Goal: Task Accomplishment & Management: Contribute content

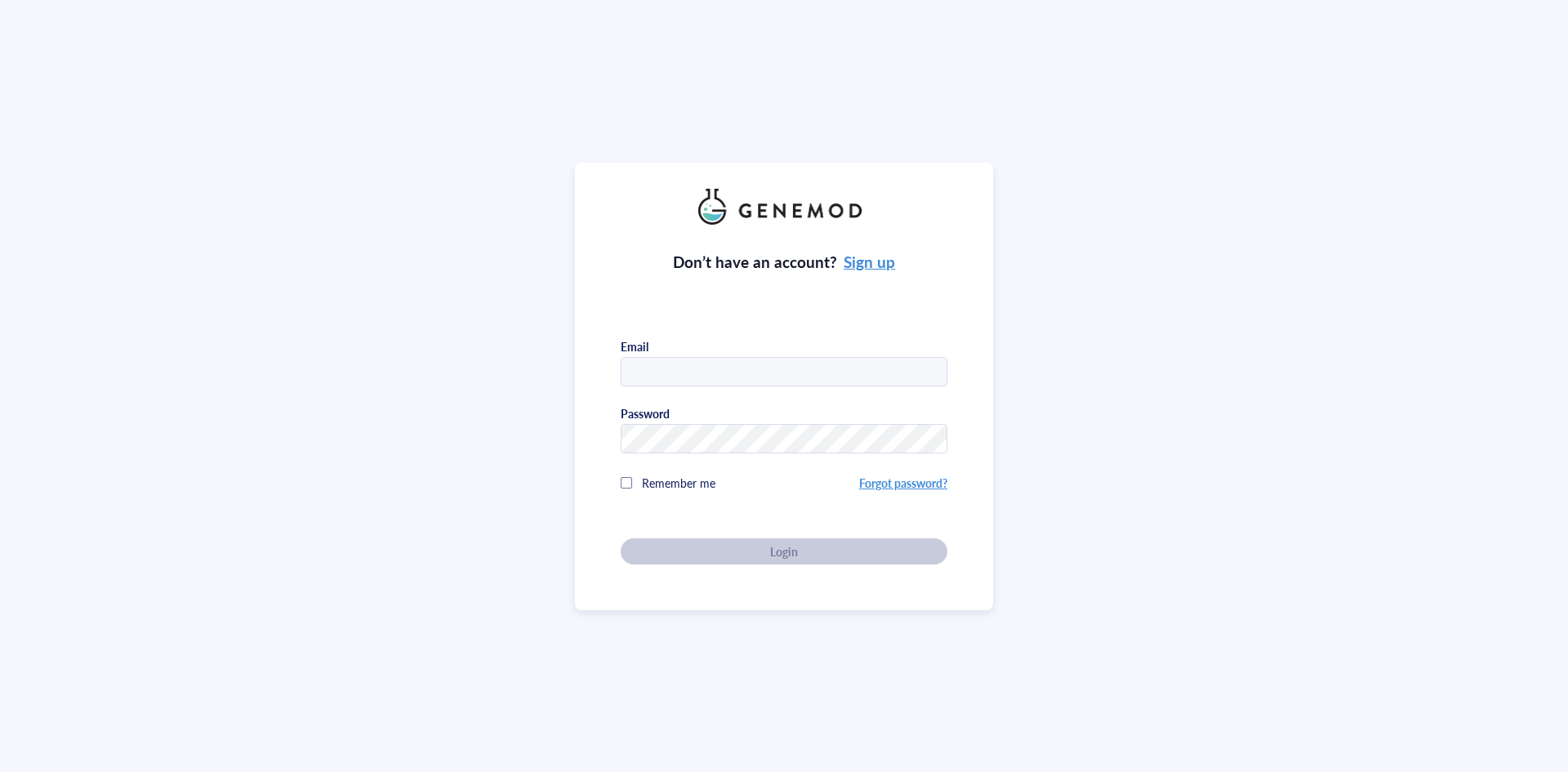
type input "[EMAIL_ADDRESS][DOMAIN_NAME]"
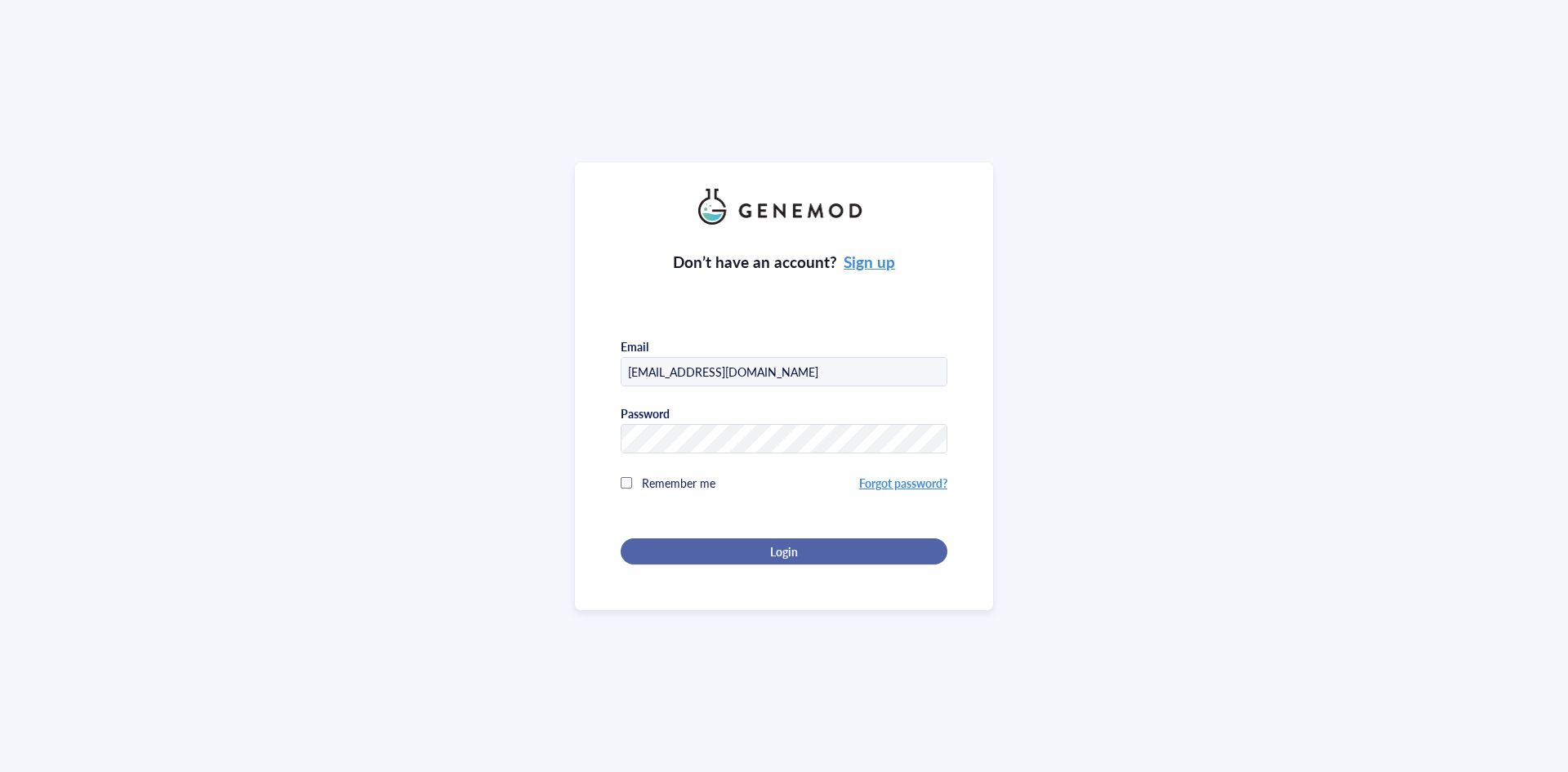
click at [713, 556] on button "Login" at bounding box center [784, 551] width 327 height 26
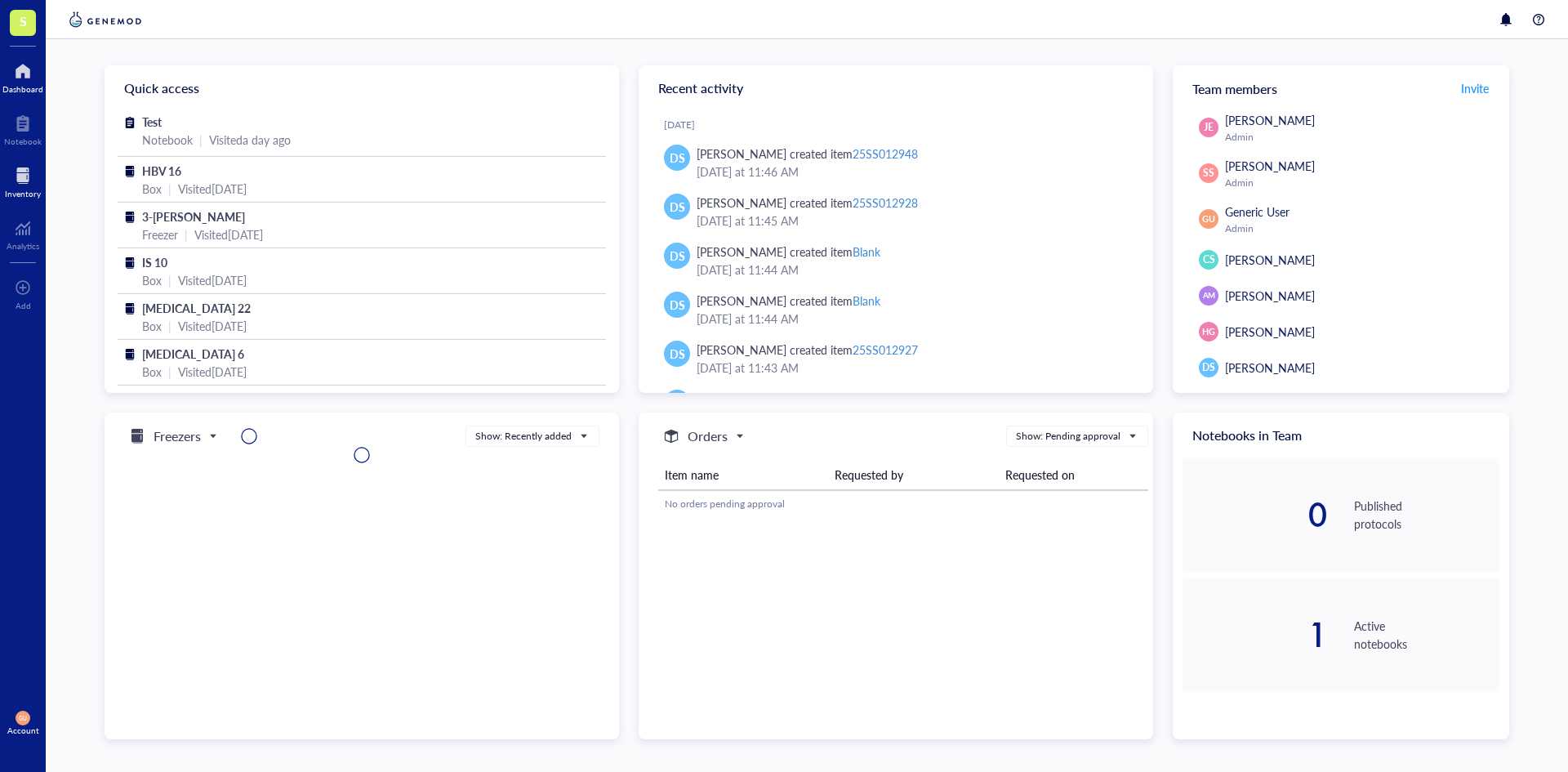
click at [22, 172] on div at bounding box center [23, 175] width 36 height 26
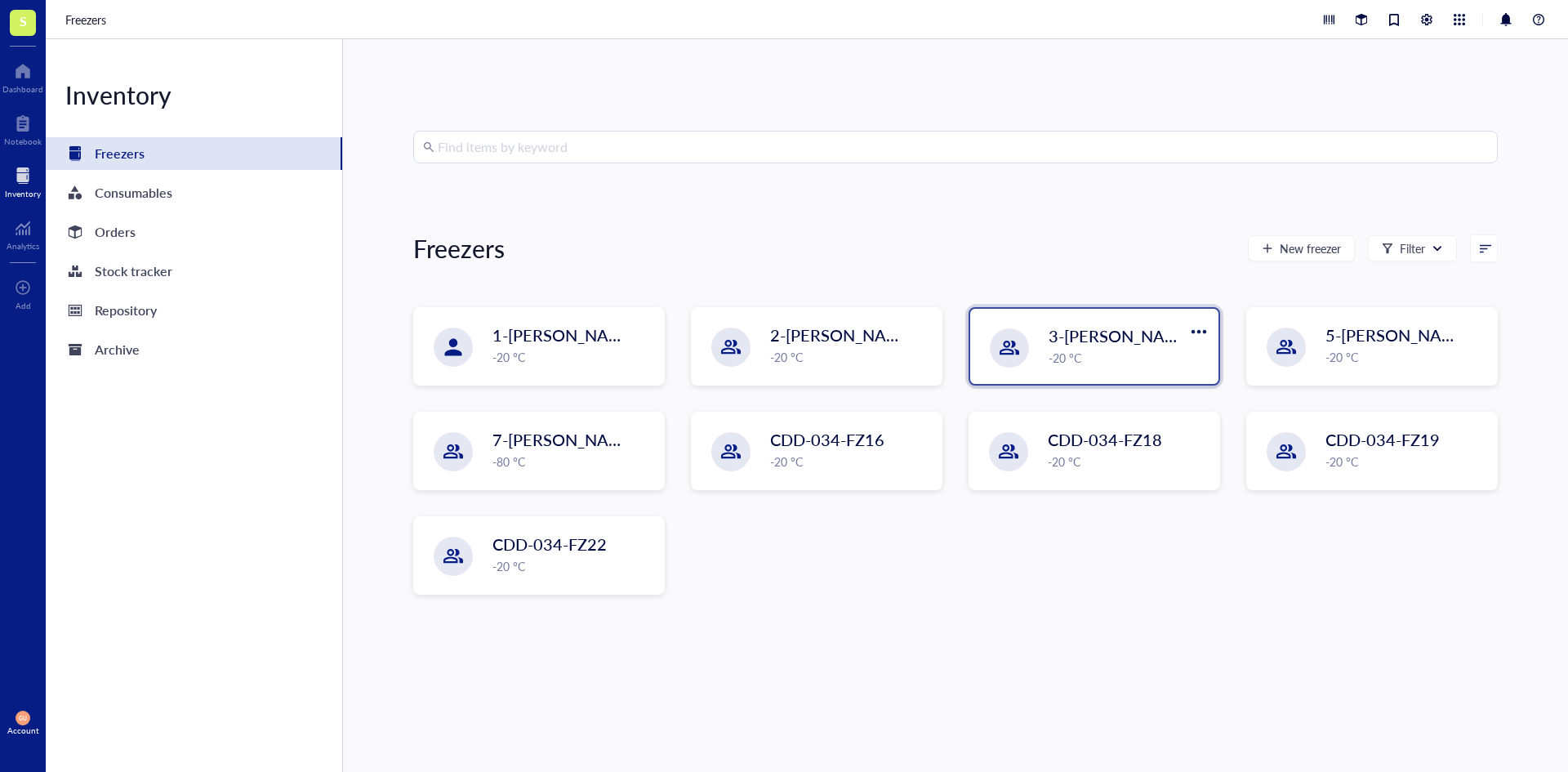
click at [1066, 356] on div "-20 °C" at bounding box center [1129, 357] width 160 height 18
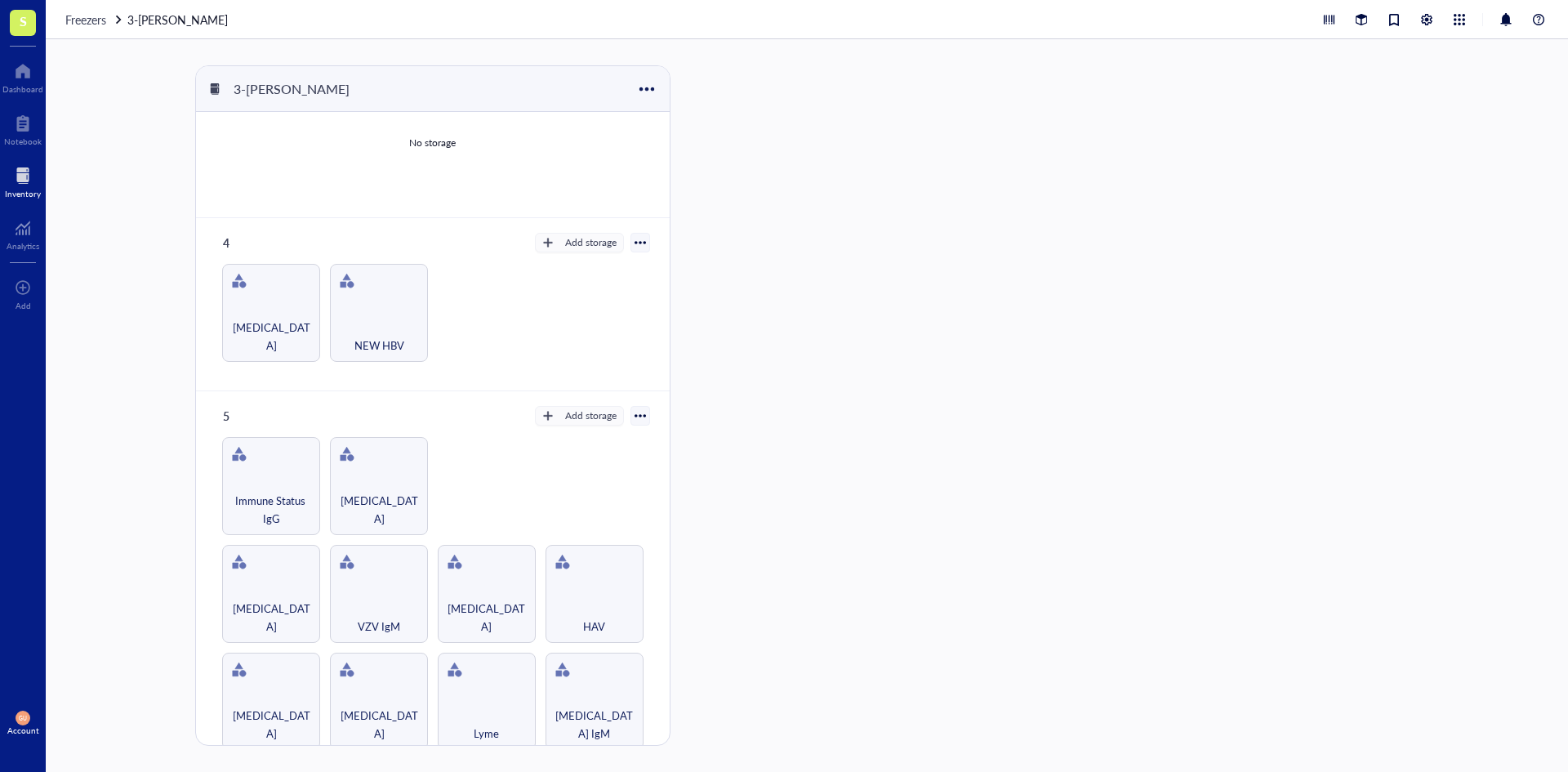
scroll to position [415, 0]
click at [598, 587] on div "HAV" at bounding box center [594, 593] width 98 height 98
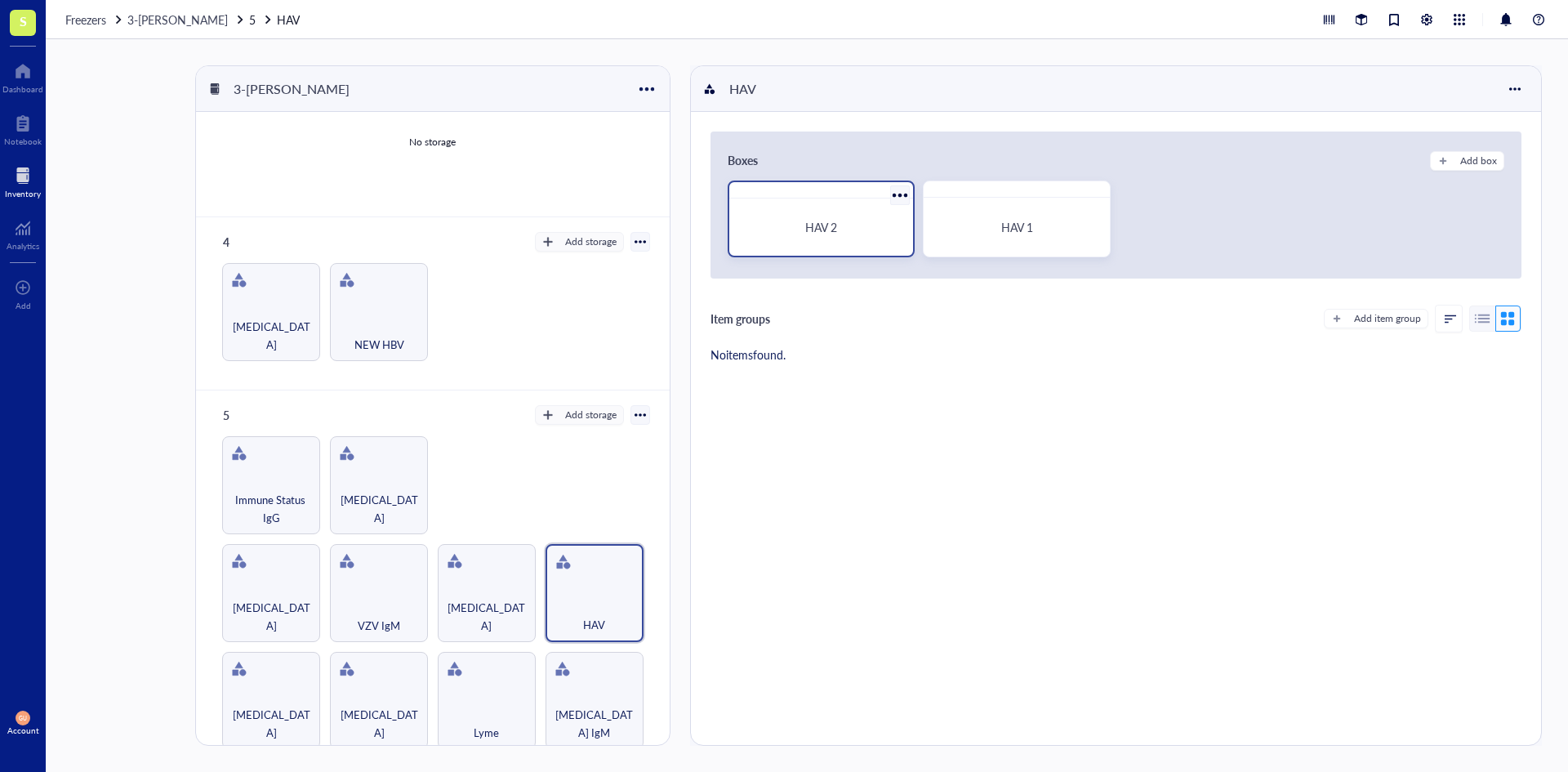
click at [809, 214] on div "HAV 2" at bounding box center [821, 227] width 171 height 44
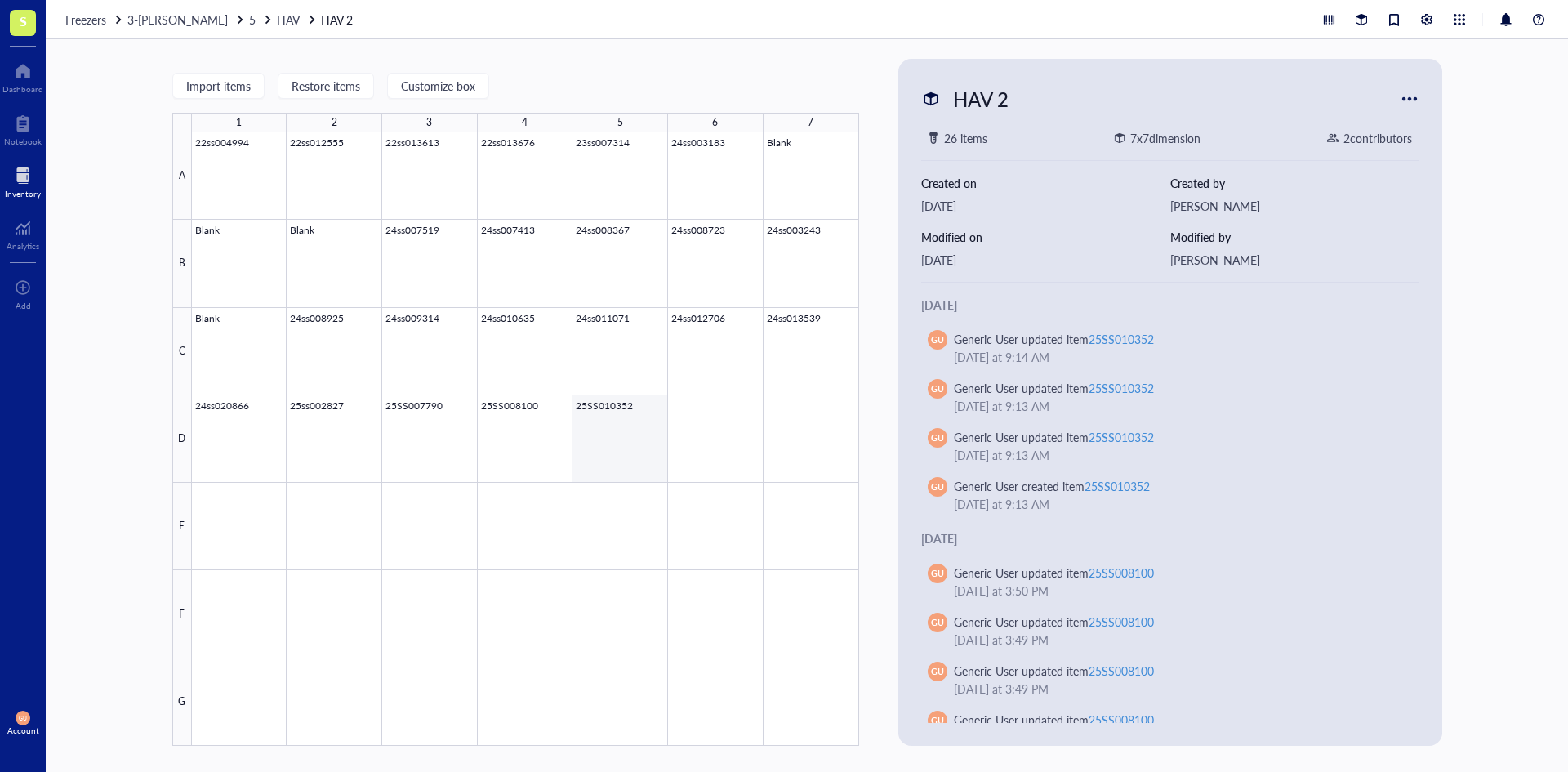
click at [627, 434] on div at bounding box center [525, 439] width 667 height 614
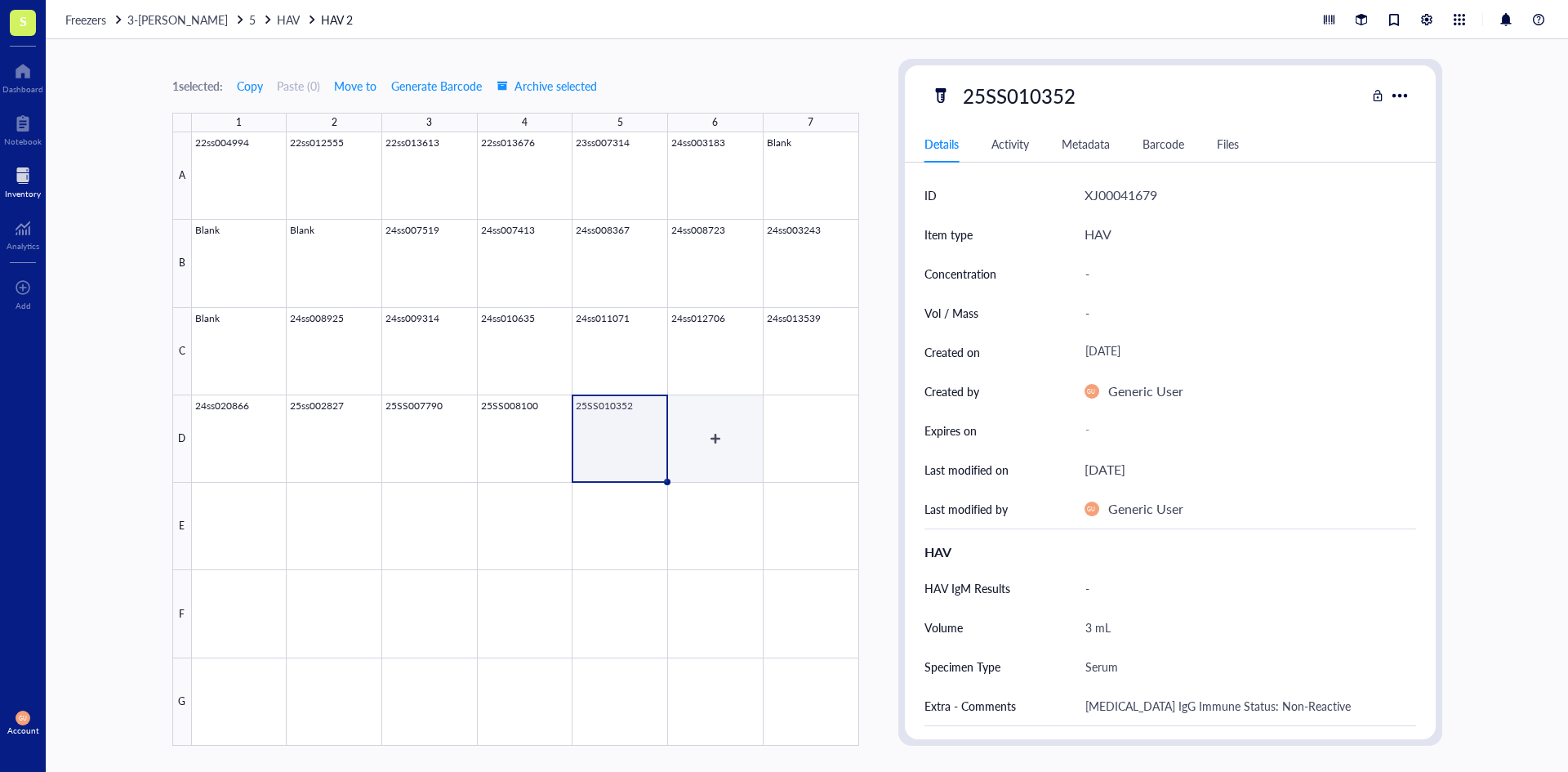
click at [719, 429] on div at bounding box center [525, 439] width 667 height 614
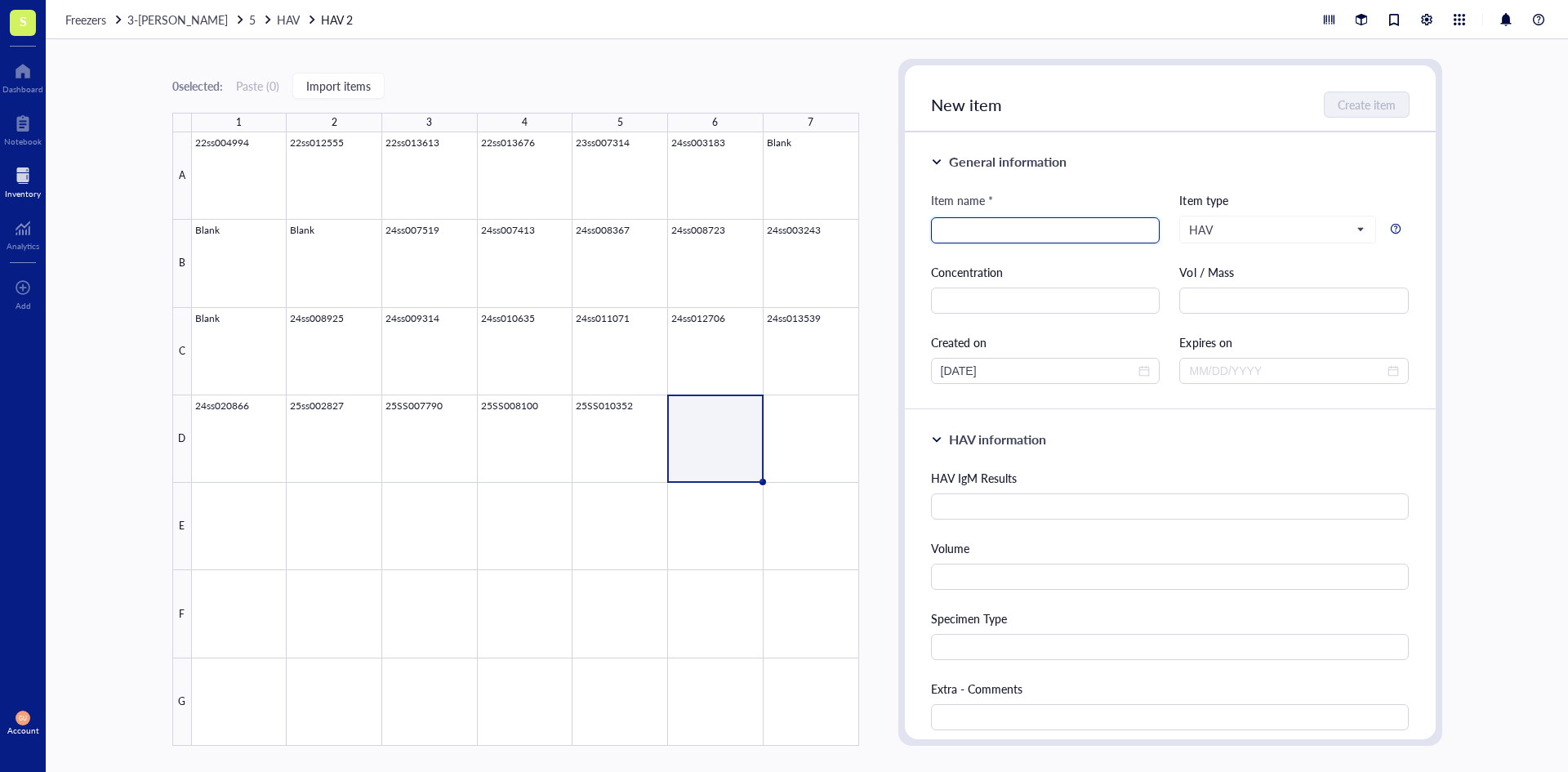
click at [960, 233] on input "search" at bounding box center [1046, 231] width 210 height 25
paste input "25SS013097"
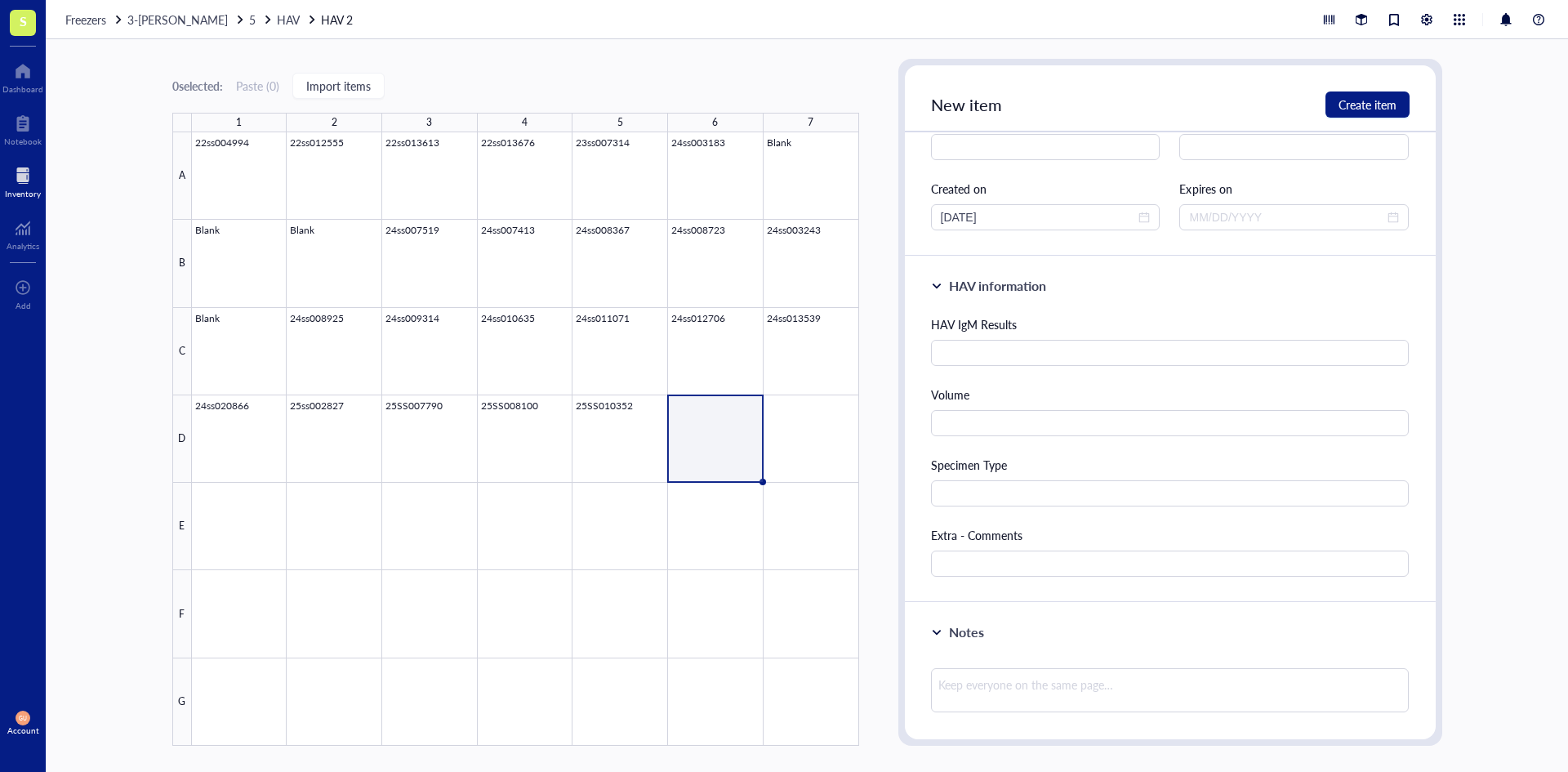
scroll to position [163, 0]
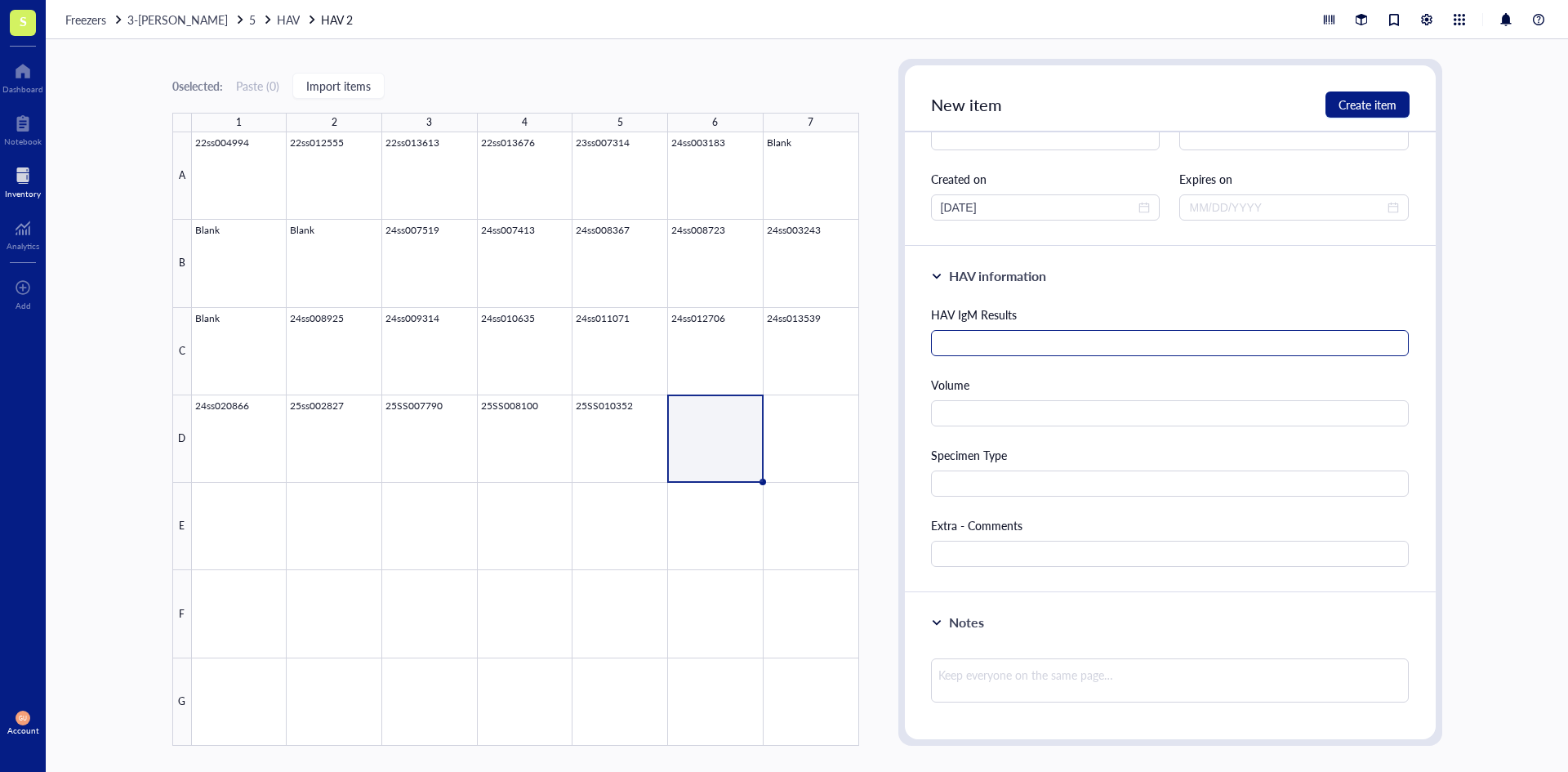
type input "25SS013097"
click at [1036, 331] on input "text" at bounding box center [1170, 342] width 478 height 26
click at [1003, 421] on input "text" at bounding box center [1170, 413] width 478 height 26
click at [947, 421] on input "mL" at bounding box center [1170, 413] width 478 height 26
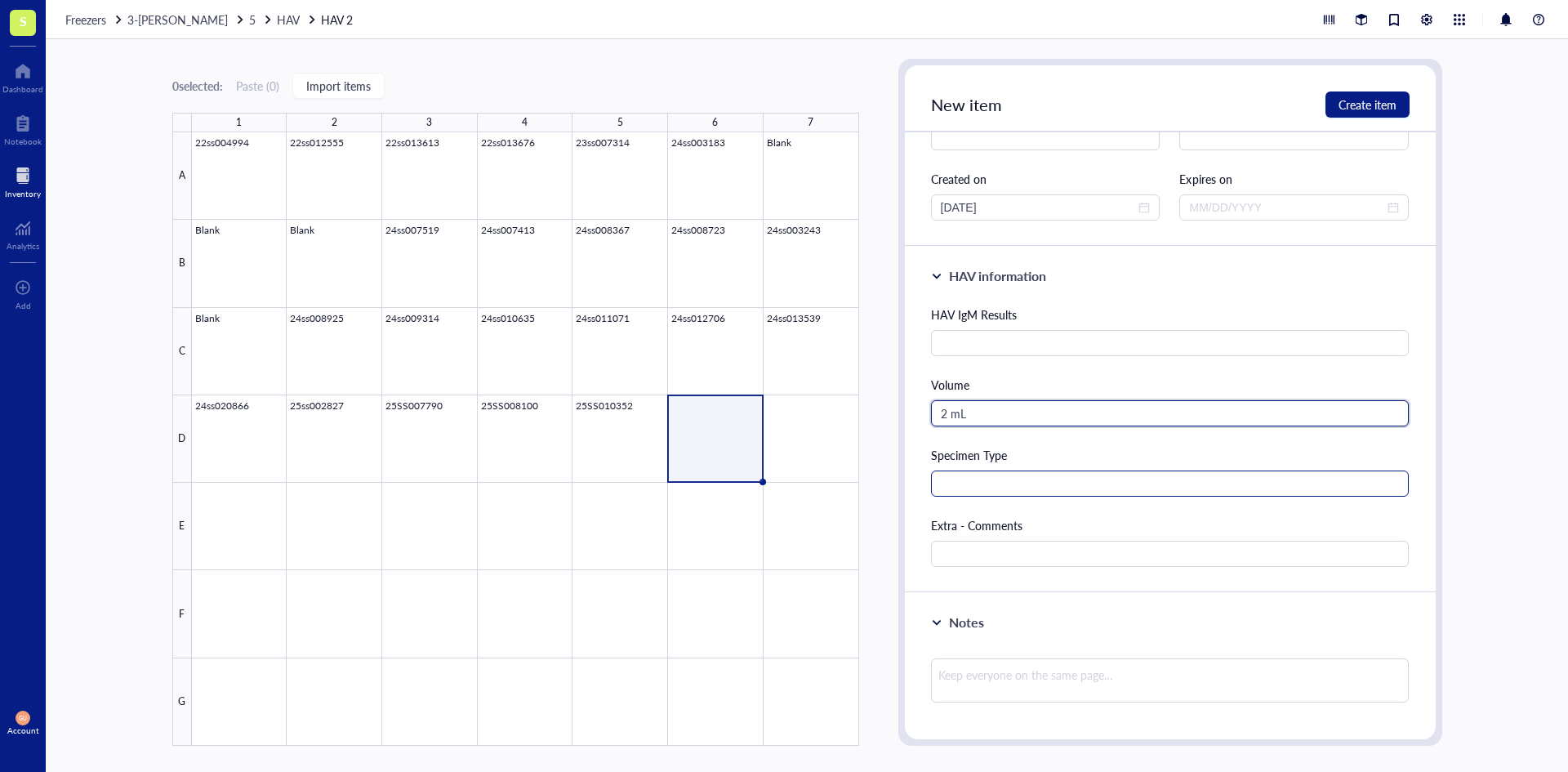
type input "2 mL"
click at [1012, 496] on input "text" at bounding box center [1170, 483] width 478 height 26
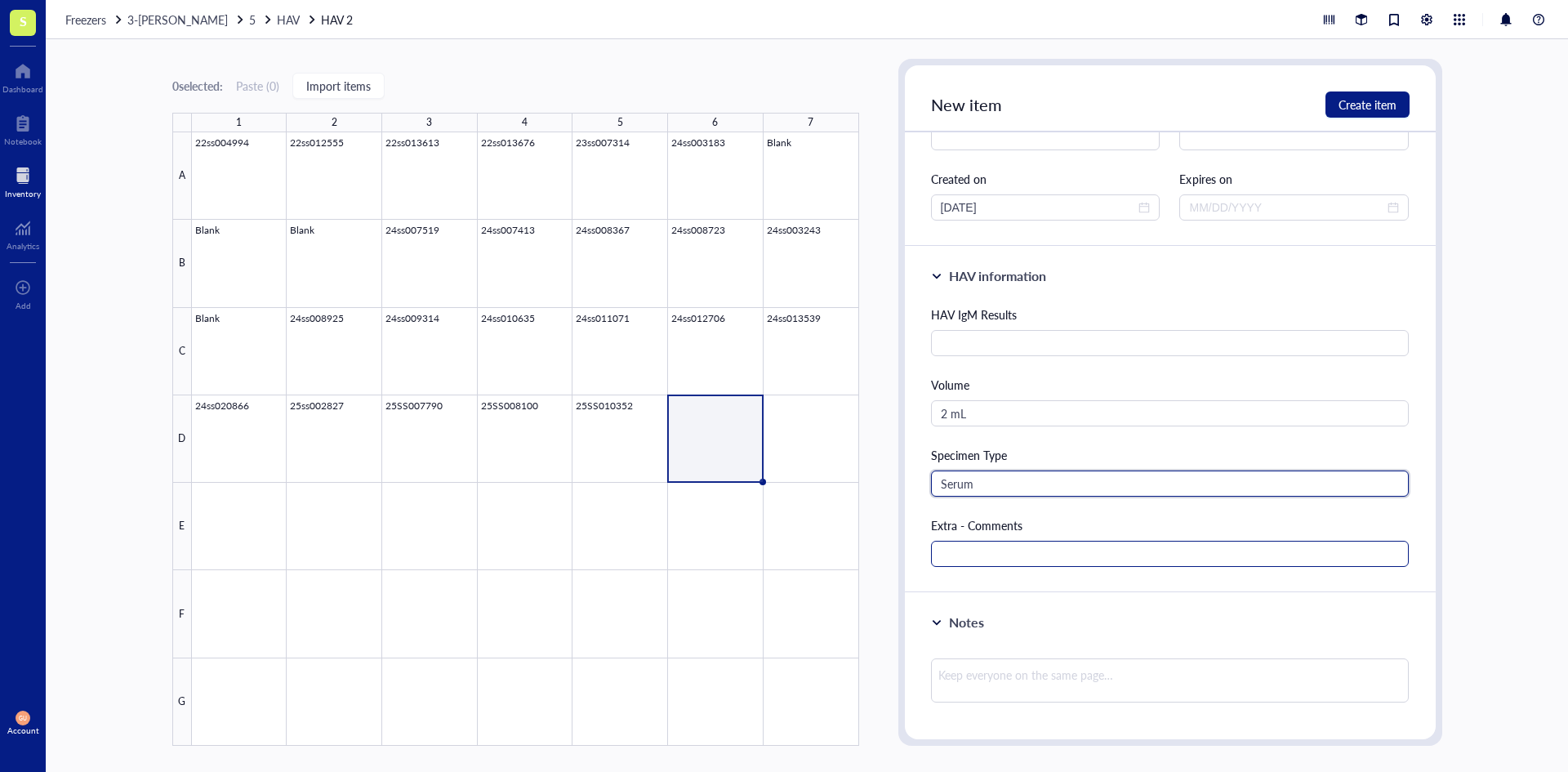
type input "Serum"
click at [995, 561] on input "text" at bounding box center [1170, 554] width 478 height 26
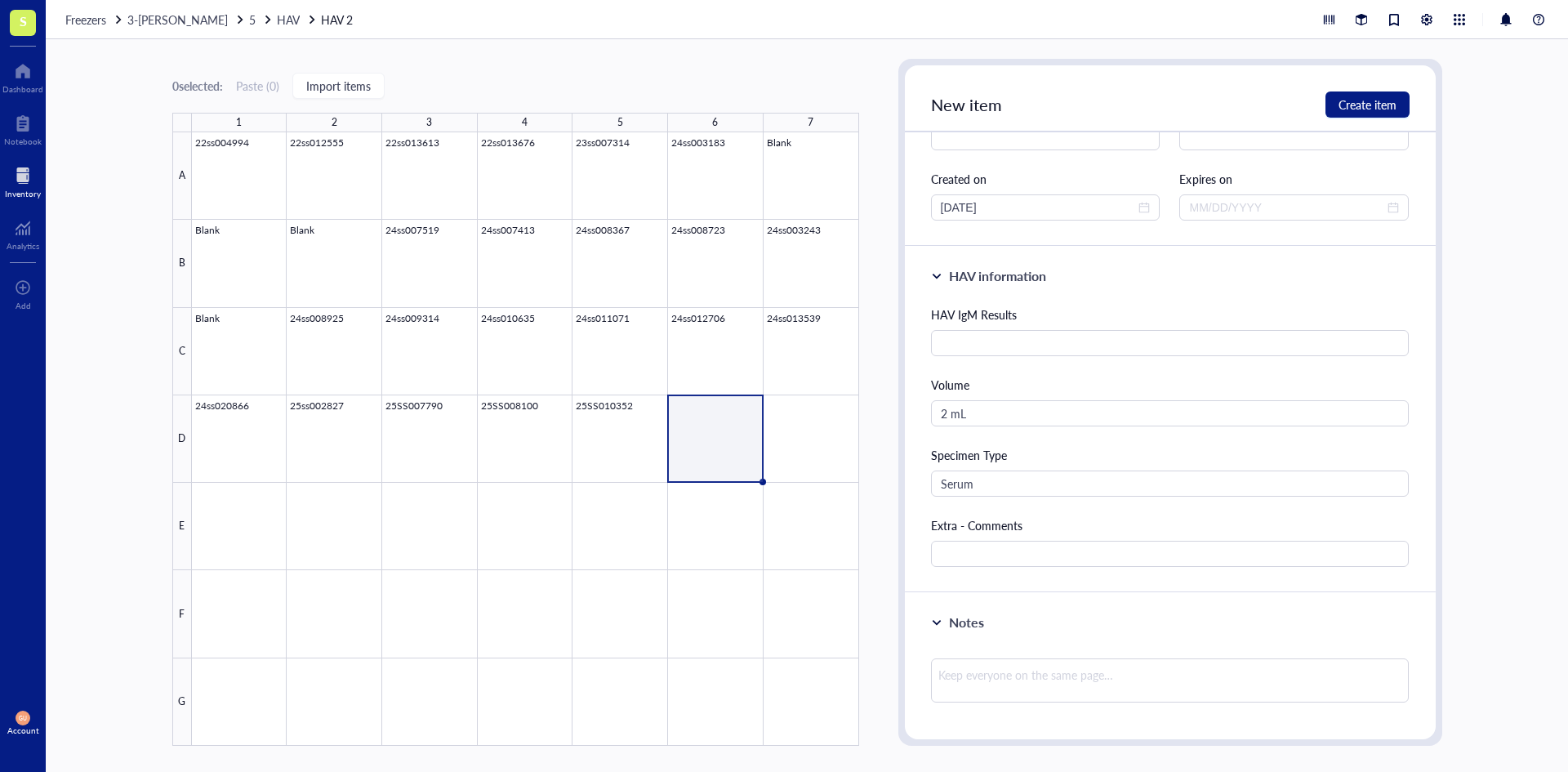
click at [1022, 770] on div "0 selected: Paste ( 0 ) Import items 1 2 3 4 5 6 7 A B C D E F G 22ss004994 22s…" at bounding box center [807, 405] width 1522 height 733
click at [1003, 554] on input "text" at bounding box center [1170, 554] width 478 height 26
paste input "[MEDICAL_DATA] IgG Immune Status"
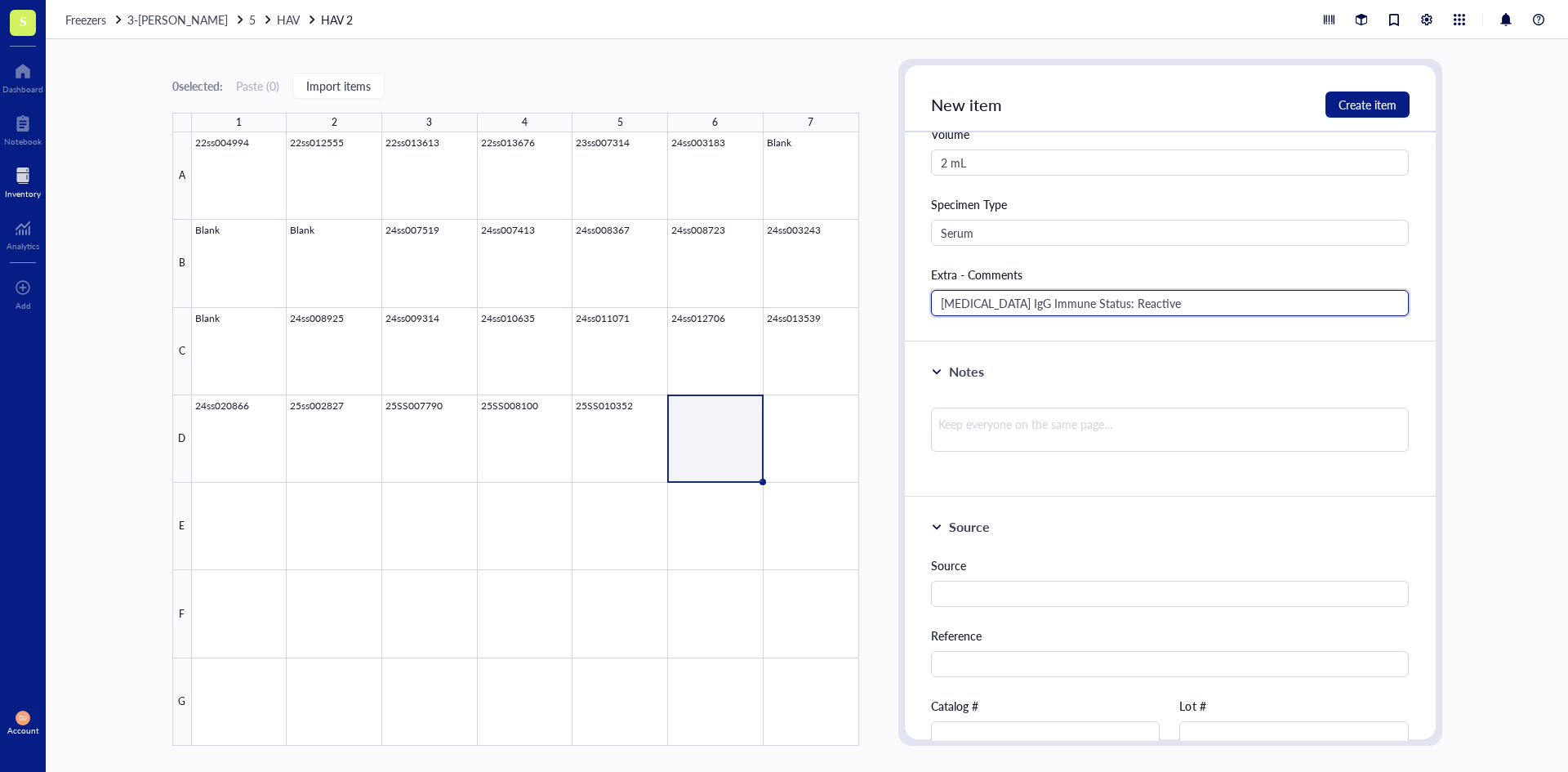
scroll to position [409, 0]
type input "[MEDICAL_DATA] IgG Immune Status: Reactive"
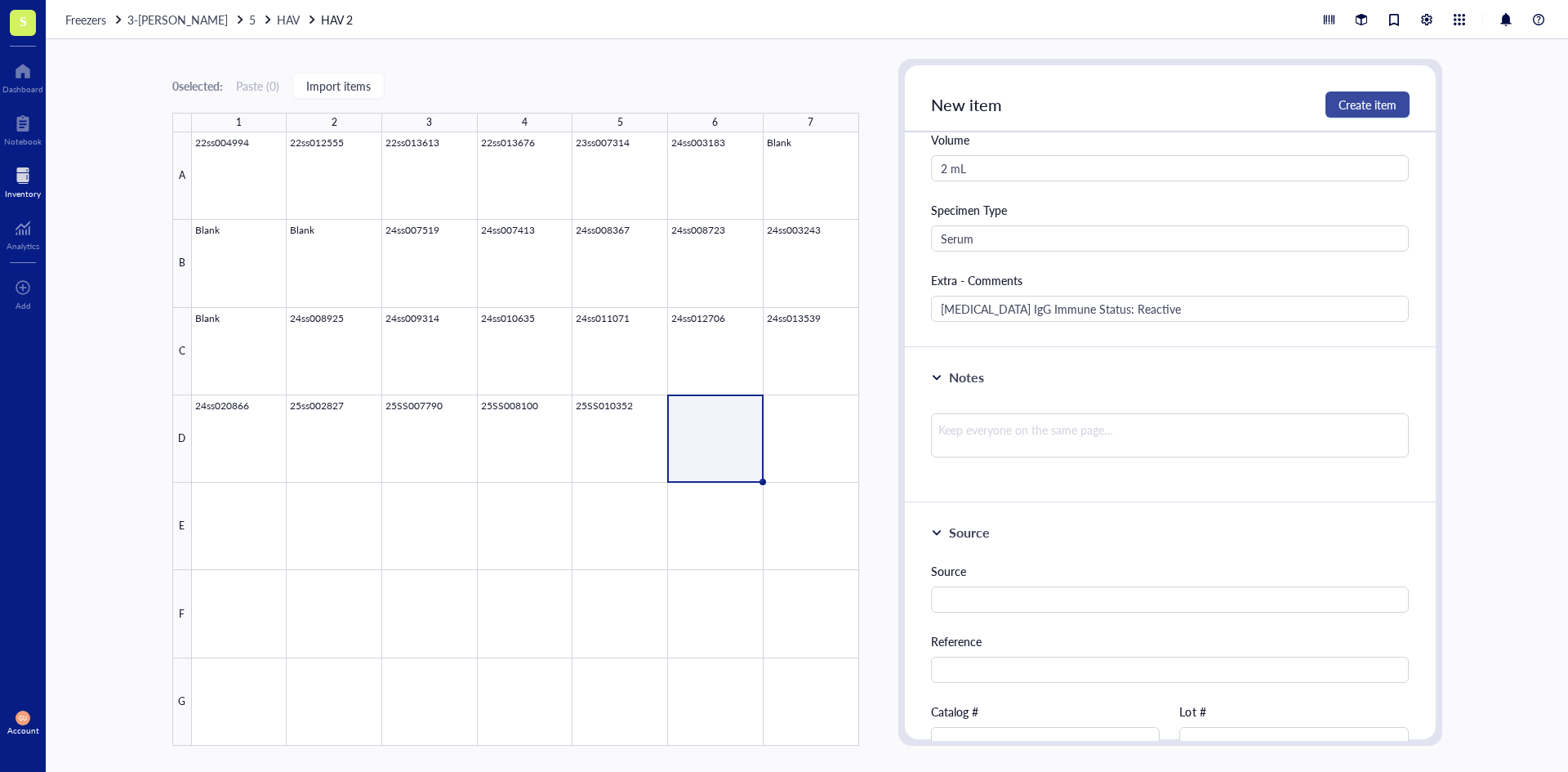
click at [1344, 111] on span "Create item" at bounding box center [1367, 105] width 58 height 13
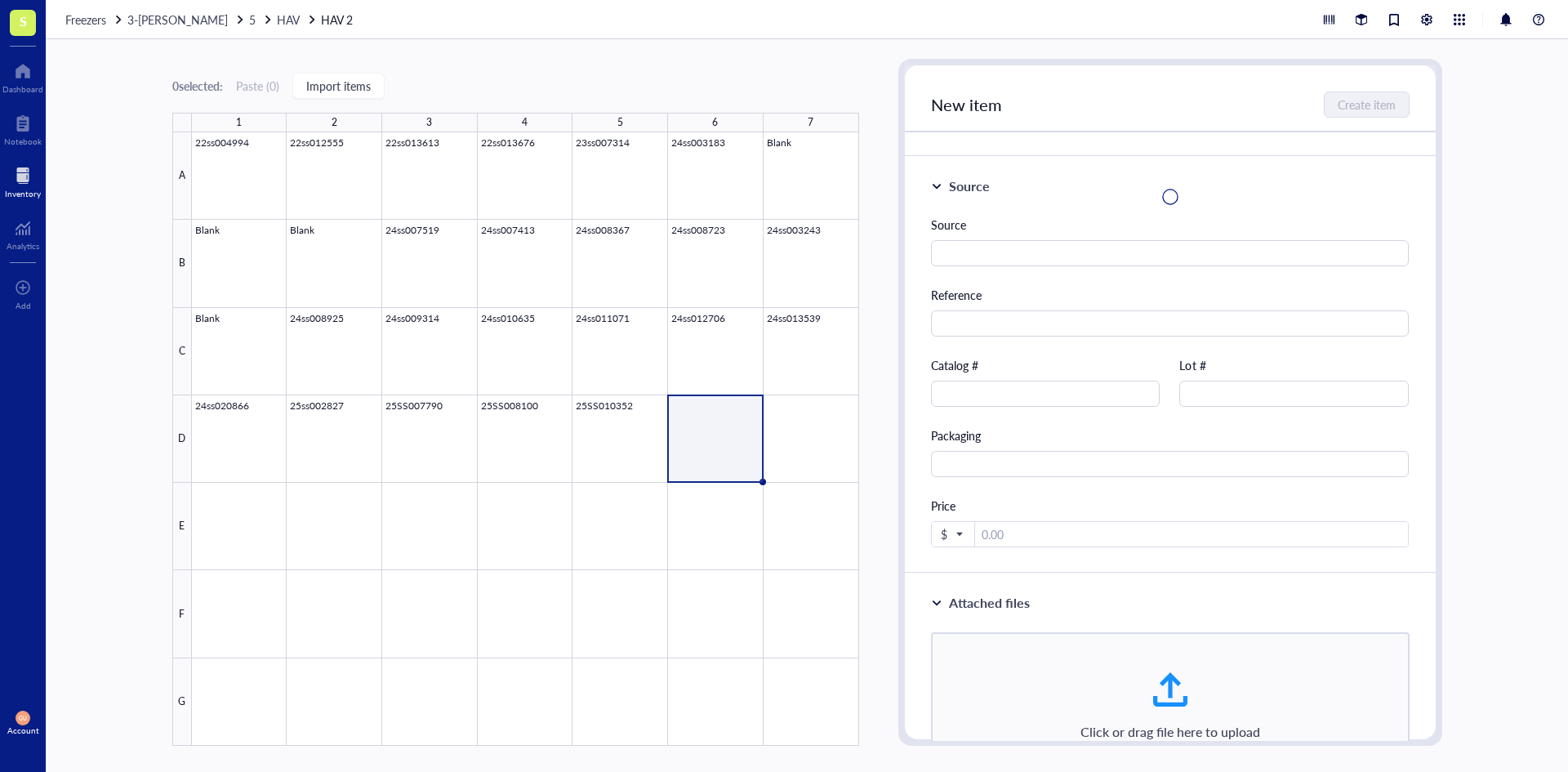
scroll to position [62, 0]
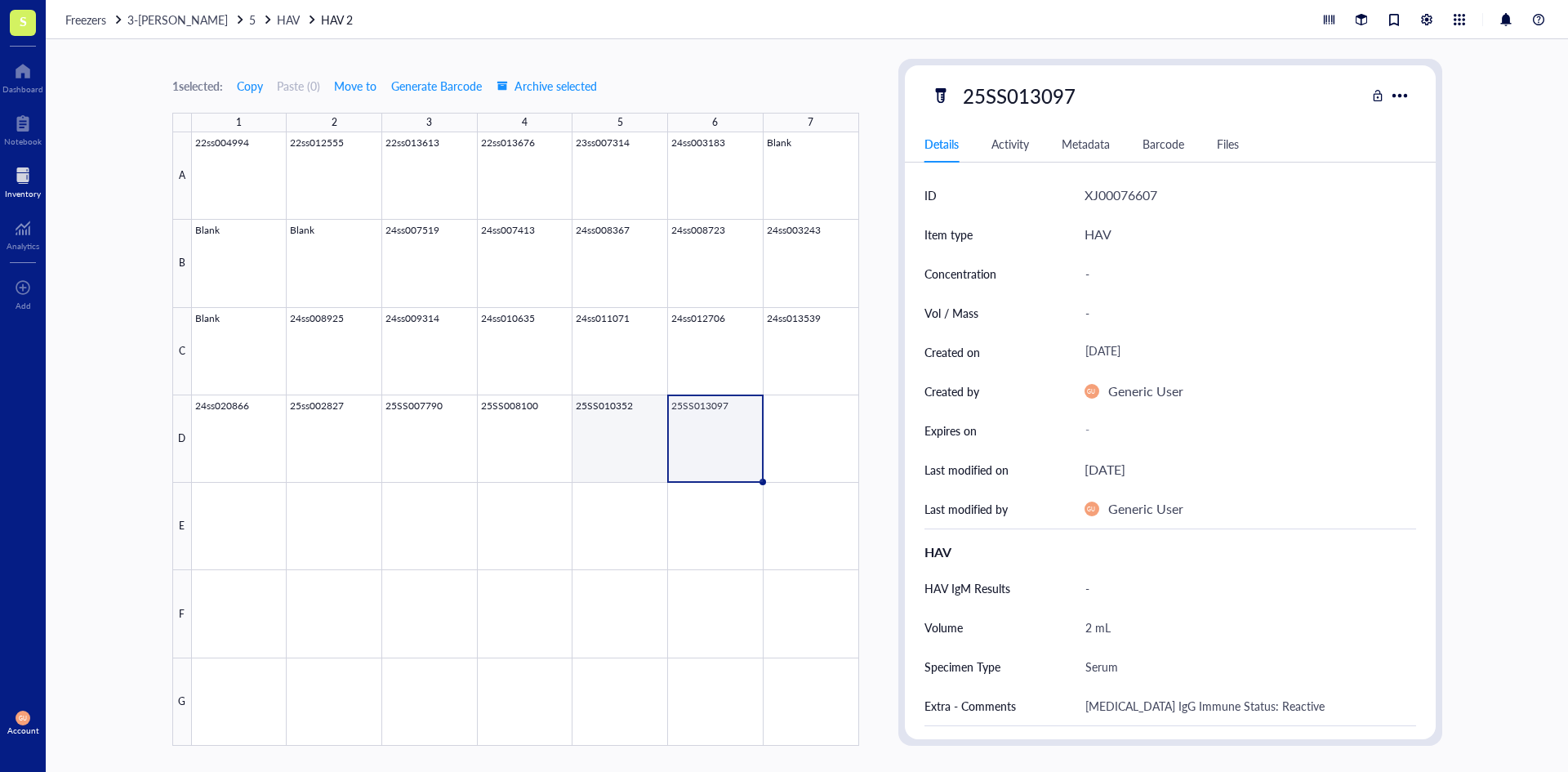
click at [618, 451] on div at bounding box center [525, 439] width 667 height 614
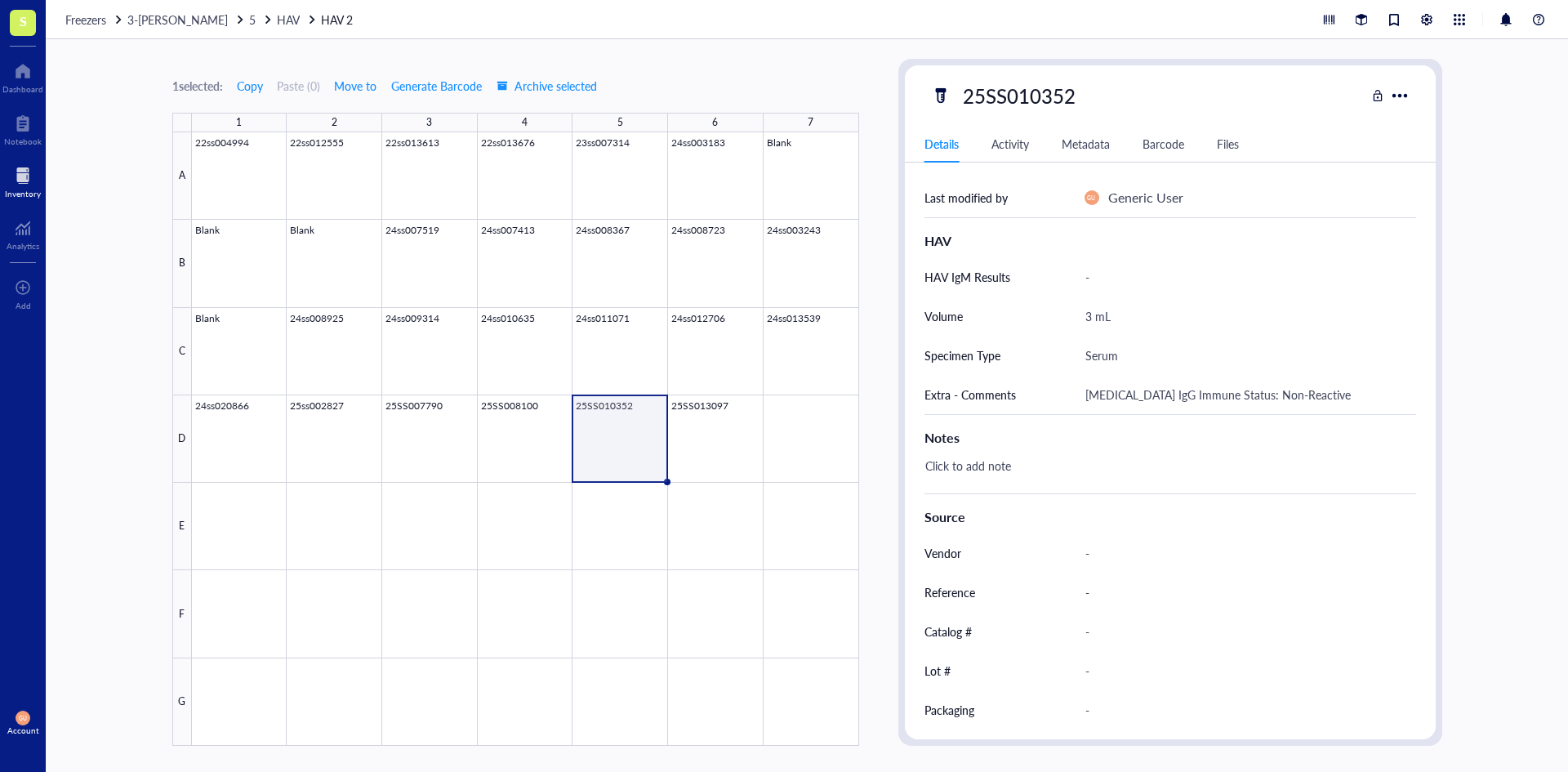
scroll to position [273, 0]
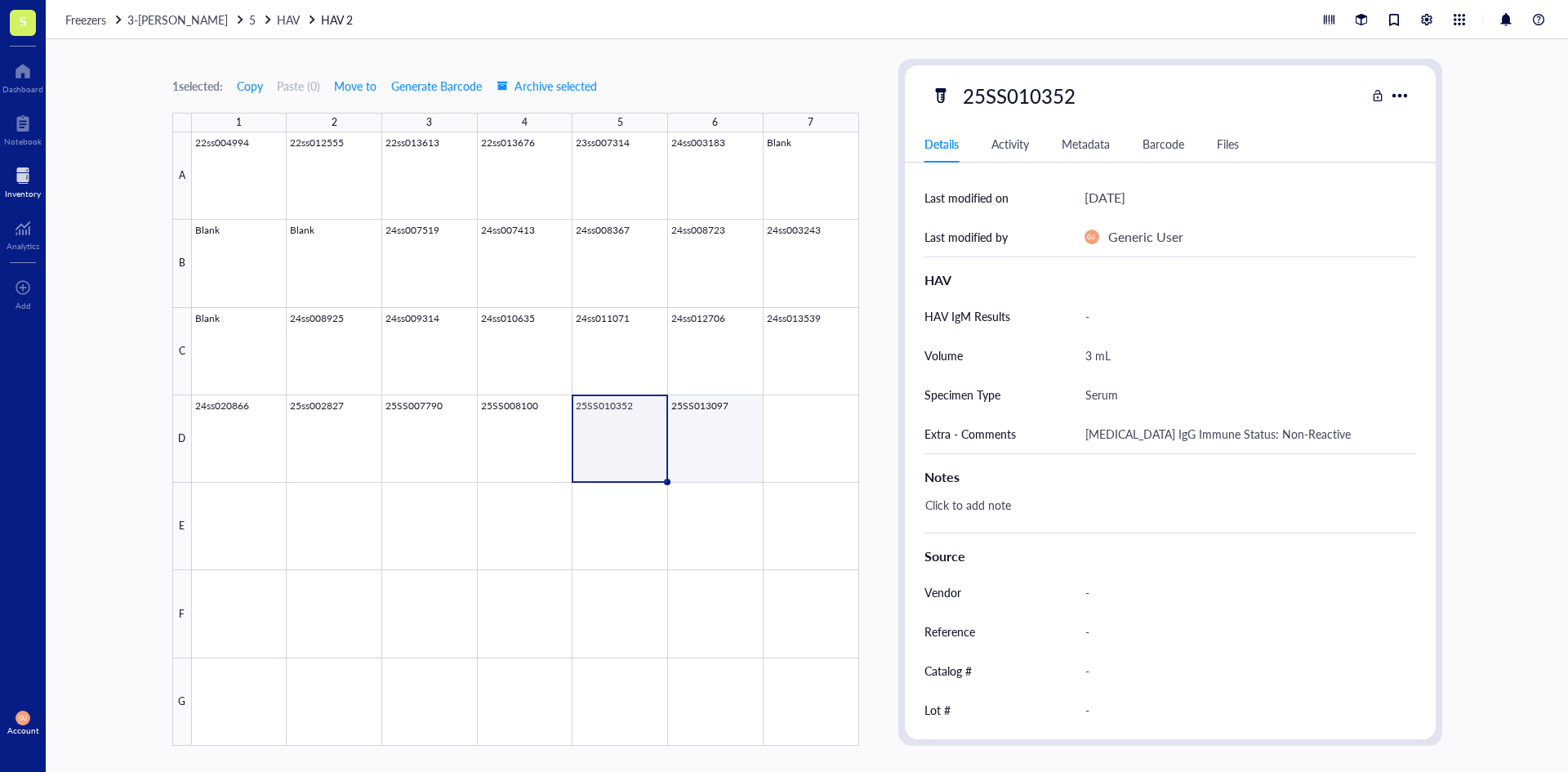
click at [727, 448] on div at bounding box center [525, 439] width 667 height 614
click at [660, 447] on div at bounding box center [525, 439] width 667 height 614
click at [723, 442] on div at bounding box center [525, 439] width 667 height 614
click at [664, 442] on div at bounding box center [525, 439] width 667 height 614
click at [786, 442] on div at bounding box center [525, 439] width 667 height 614
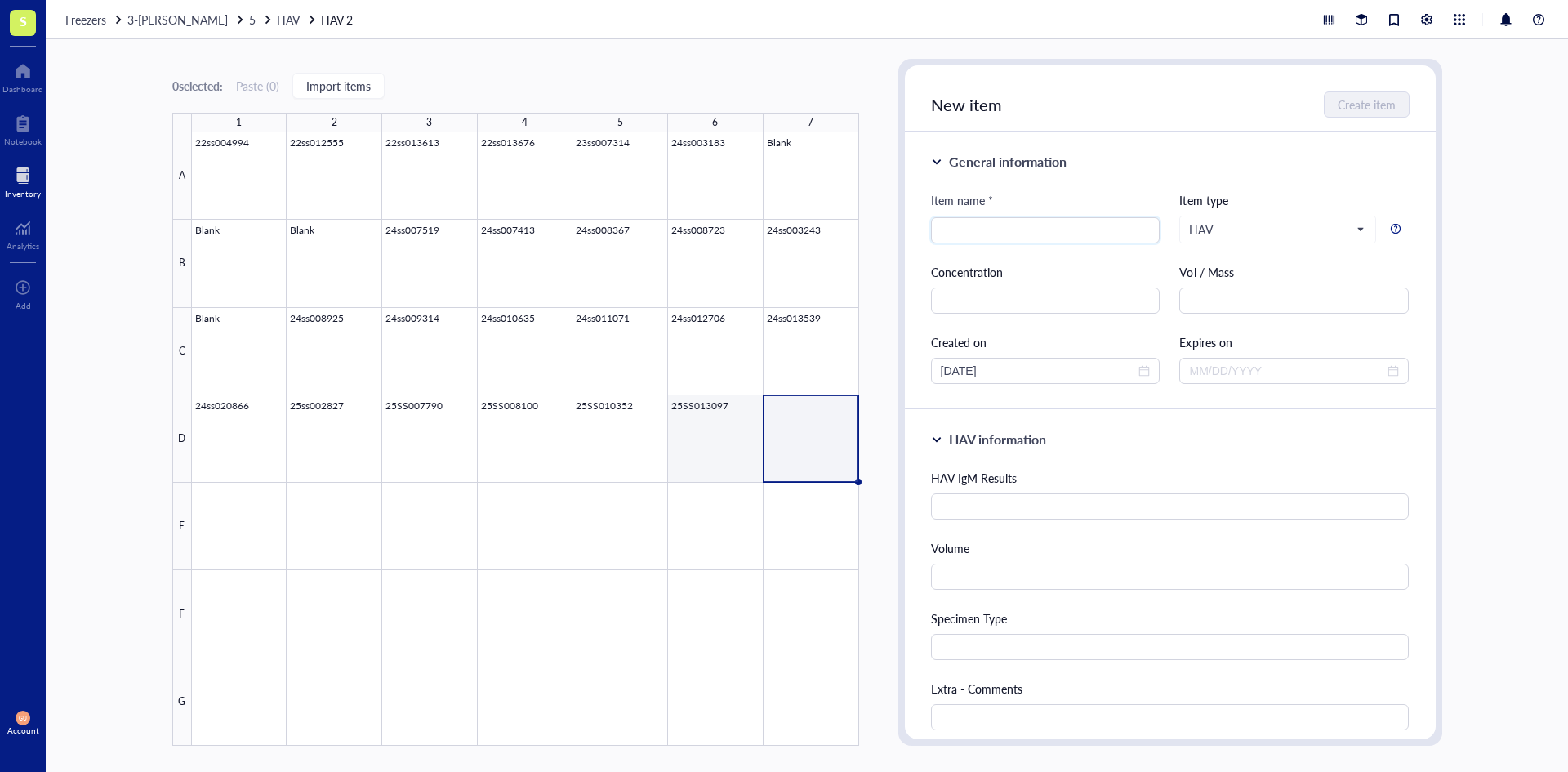
click at [705, 438] on div at bounding box center [525, 439] width 667 height 614
